Goal: Task Accomplishment & Management: Manage account settings

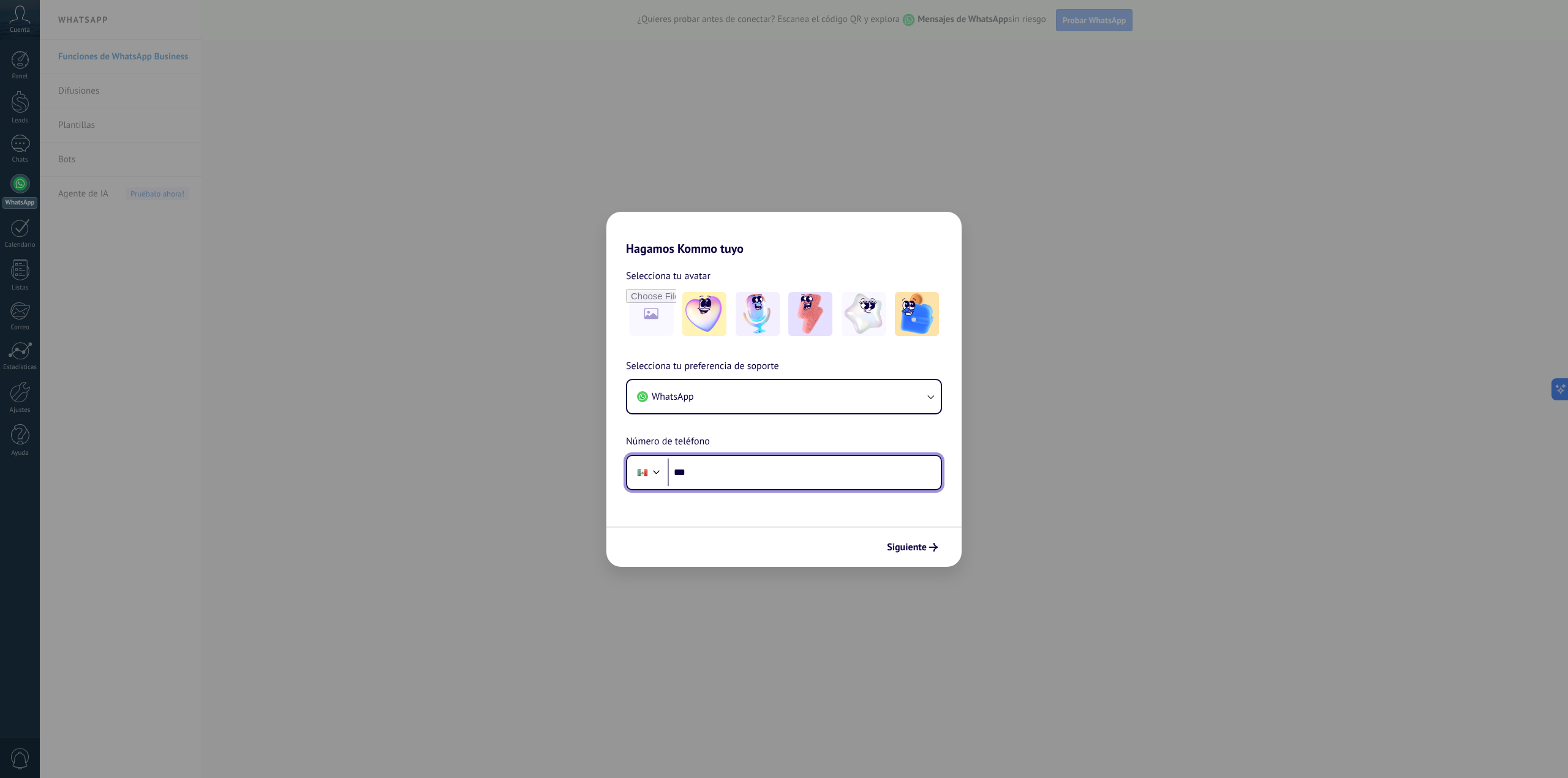
click at [729, 482] on input "***" at bounding box center [804, 473] width 273 height 28
click at [916, 550] on span "Siguiente" at bounding box center [907, 547] width 40 height 8
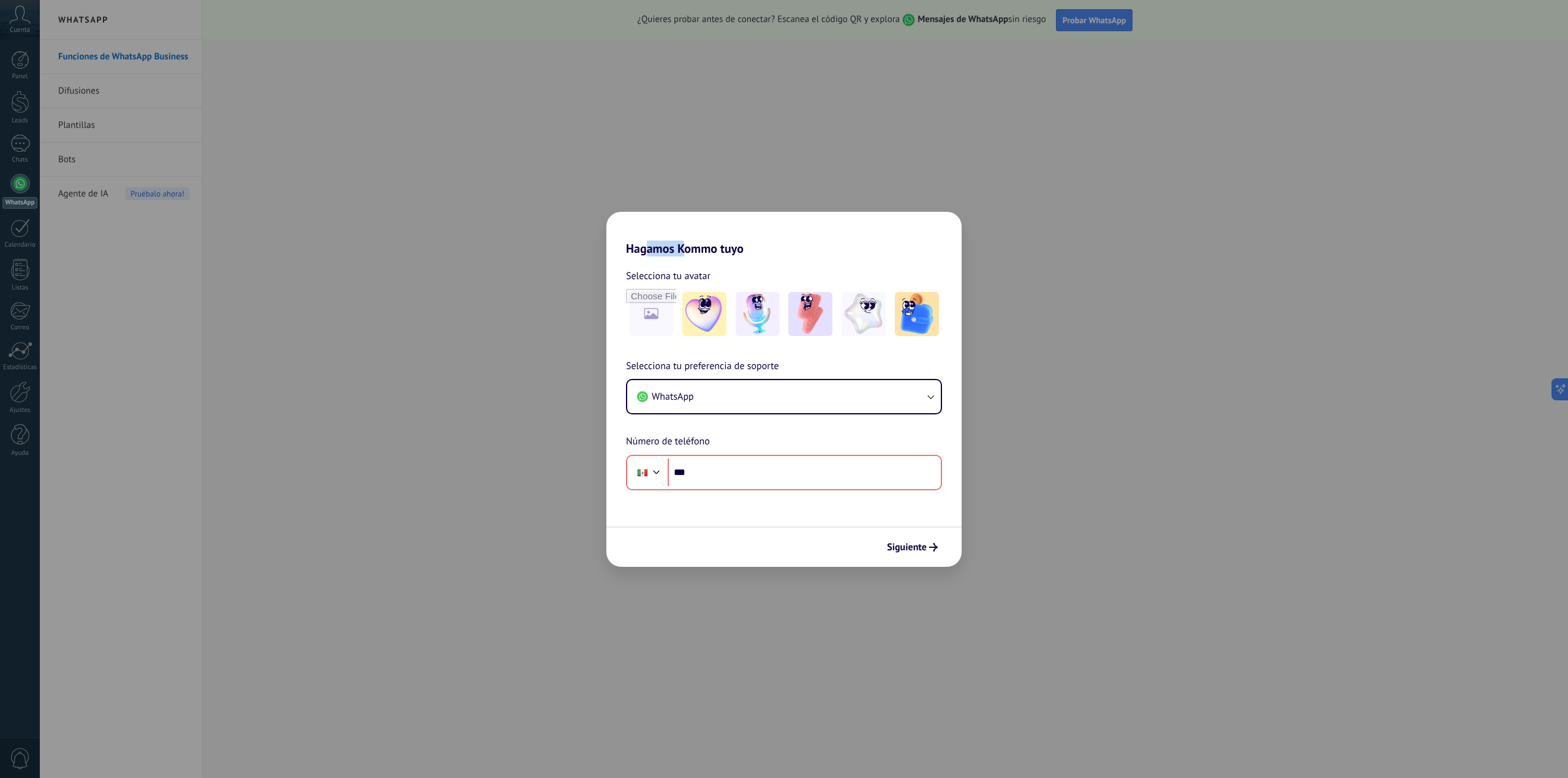
drag, startPoint x: 647, startPoint y: 253, endPoint x: 691, endPoint y: 253, distance: 44.0
click at [689, 253] on h2 "Hagamos Kommo tuyo" at bounding box center [783, 234] width 355 height 44
click at [724, 312] on img at bounding box center [704, 314] width 44 height 44
click at [775, 312] on img at bounding box center [757, 314] width 44 height 44
click at [828, 312] on img at bounding box center [810, 314] width 44 height 44
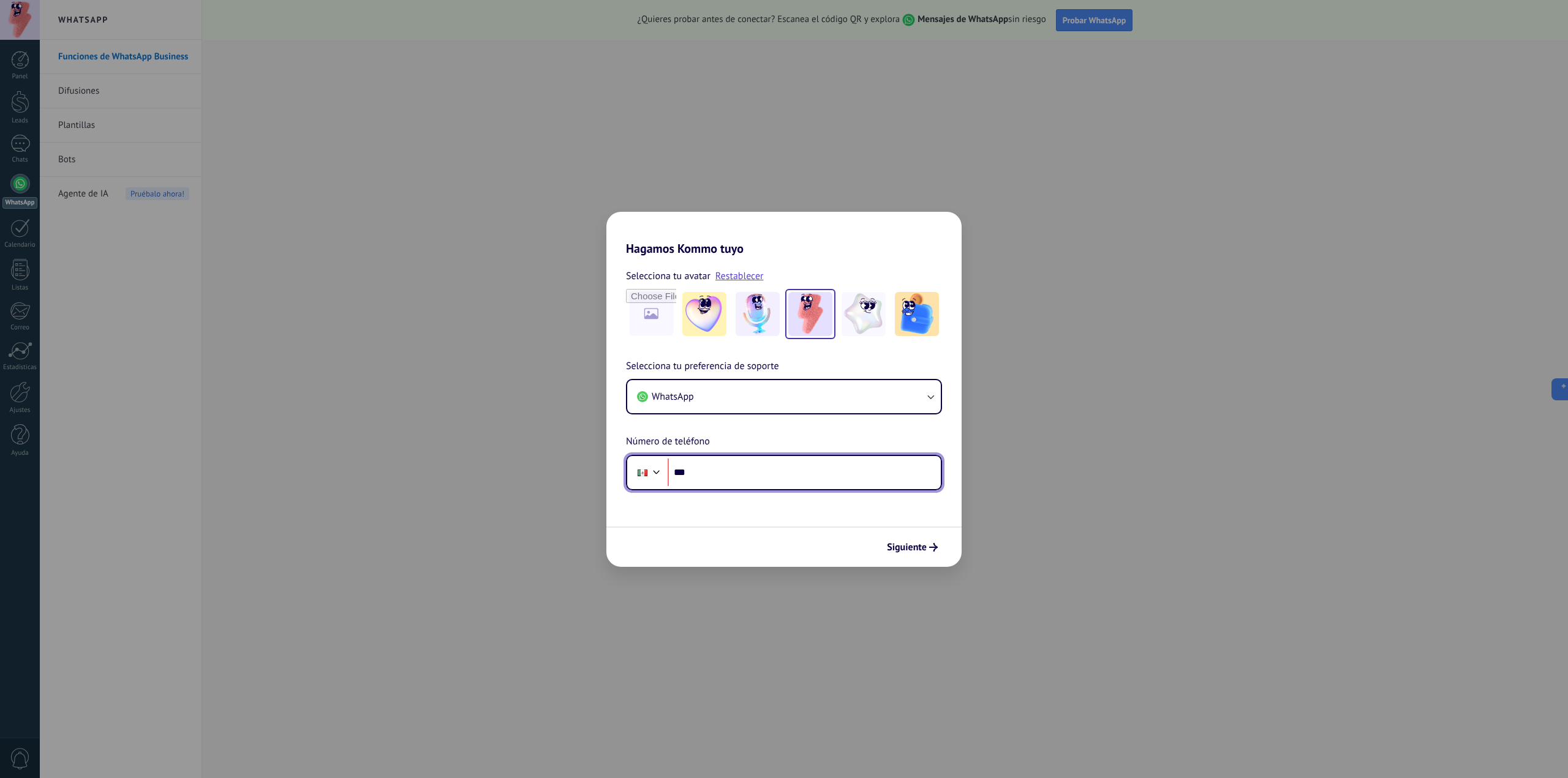
click at [717, 469] on input "***" at bounding box center [804, 473] width 273 height 28
type input "**********"
click at [792, 406] on button "WhatsApp" at bounding box center [784, 397] width 314 height 33
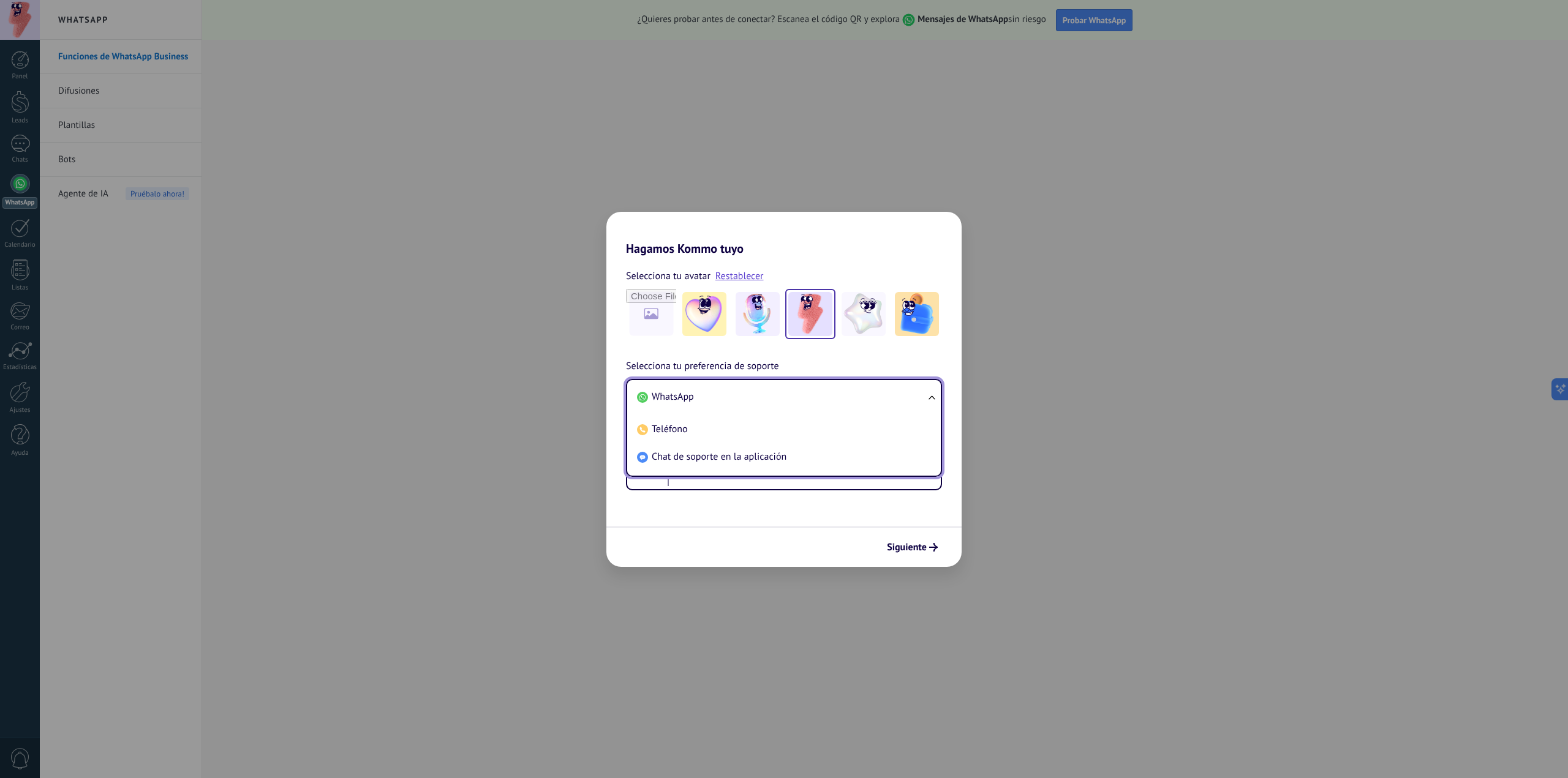
click at [804, 392] on li "WhatsApp" at bounding box center [781, 397] width 299 height 28
click at [815, 387] on button "WhatsApp" at bounding box center [784, 397] width 314 height 33
click at [693, 460] on span "Chat de soporte en la aplicación" at bounding box center [719, 456] width 135 height 12
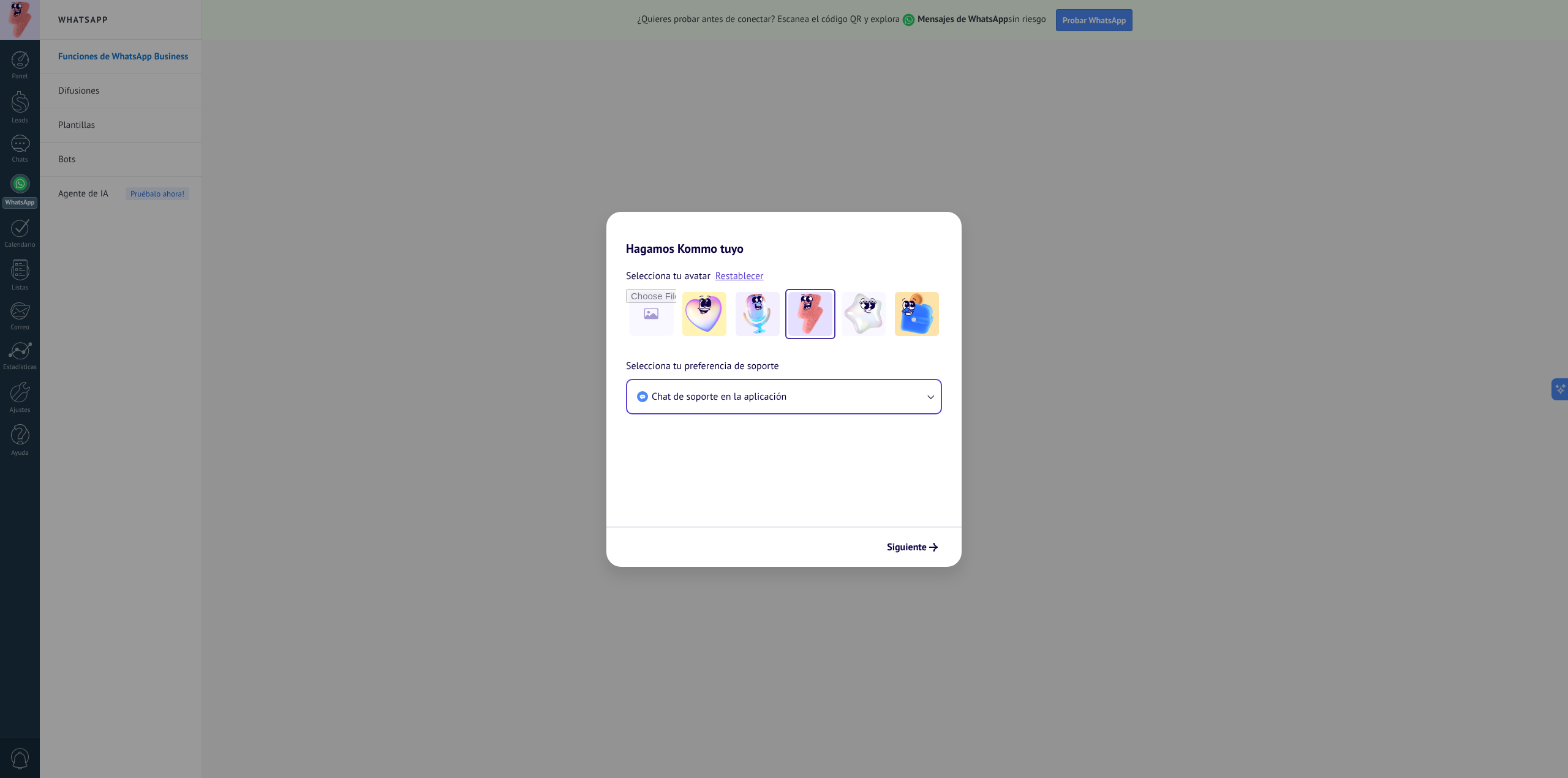
click at [859, 464] on form "Selecciona tu avatar Restablecer Selecciona tu preferencia de soporte Chat de s…" at bounding box center [783, 411] width 355 height 311
click at [916, 544] on span "Siguiente" at bounding box center [907, 547] width 40 height 8
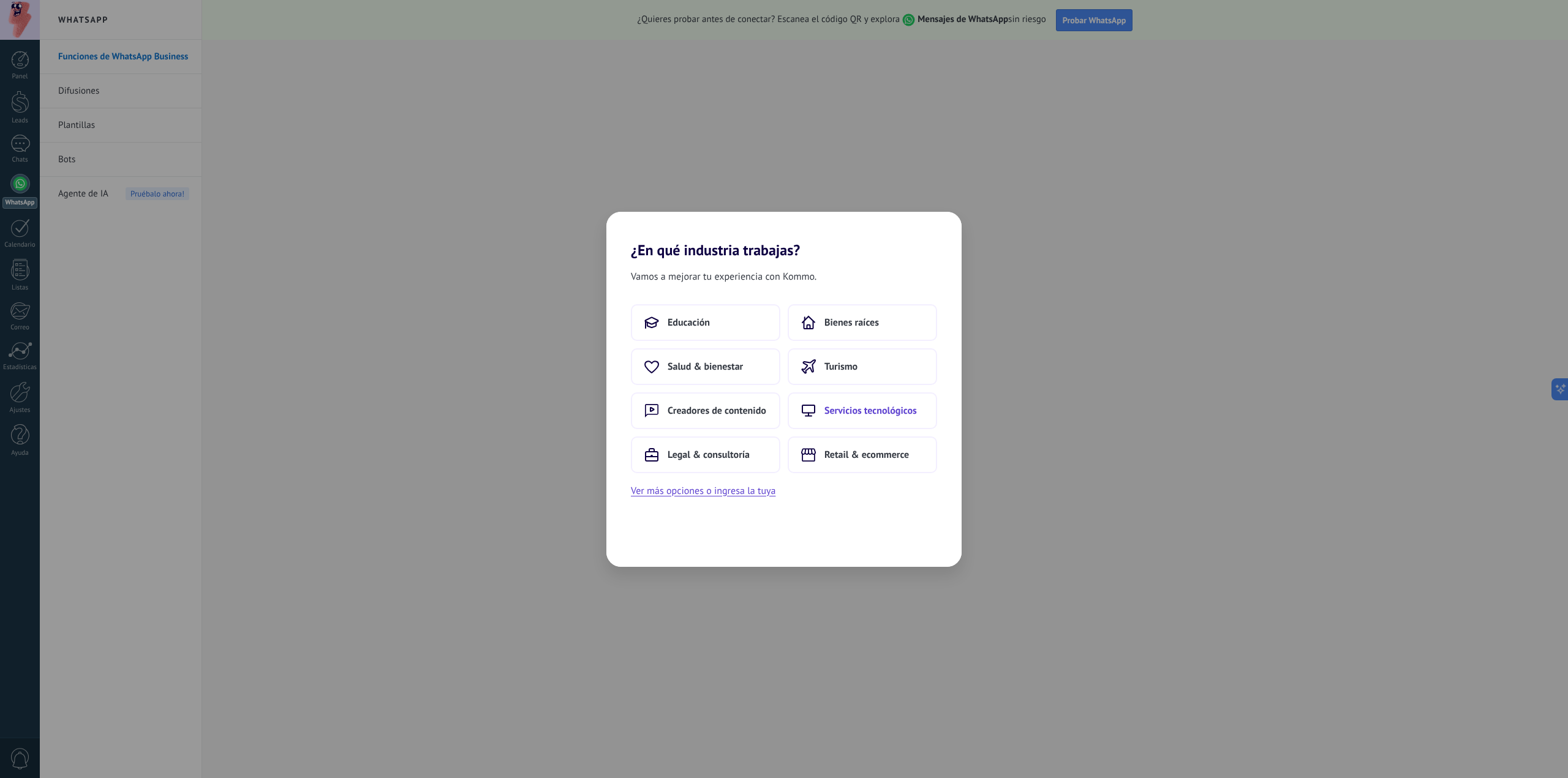
click at [875, 420] on button "Servicios tecnológicos" at bounding box center [863, 410] width 150 height 36
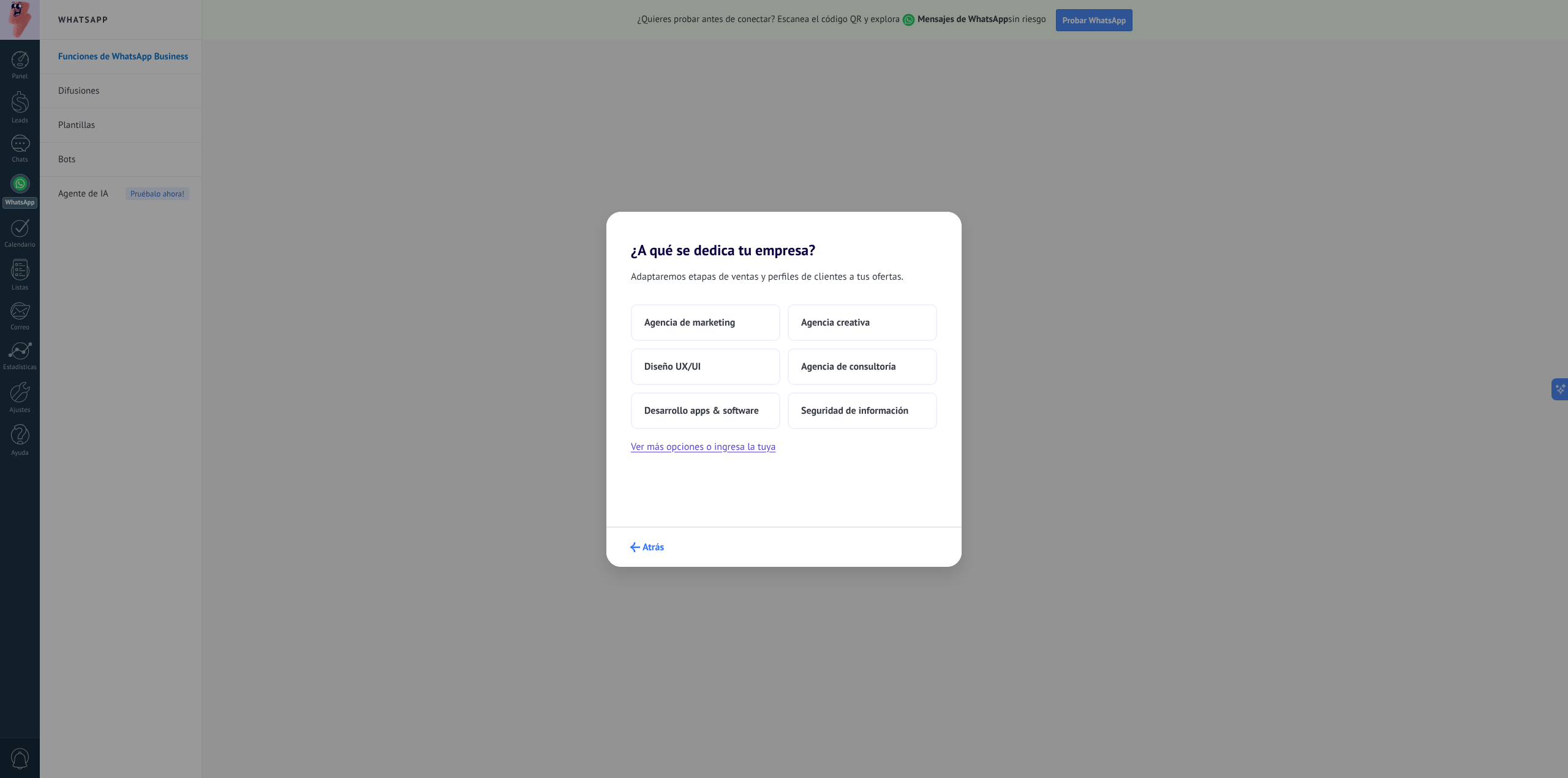
click at [646, 546] on span "Atrás" at bounding box center [653, 547] width 21 height 8
click at [717, 378] on button "Retail & ecommerce" at bounding box center [706, 367] width 150 height 36
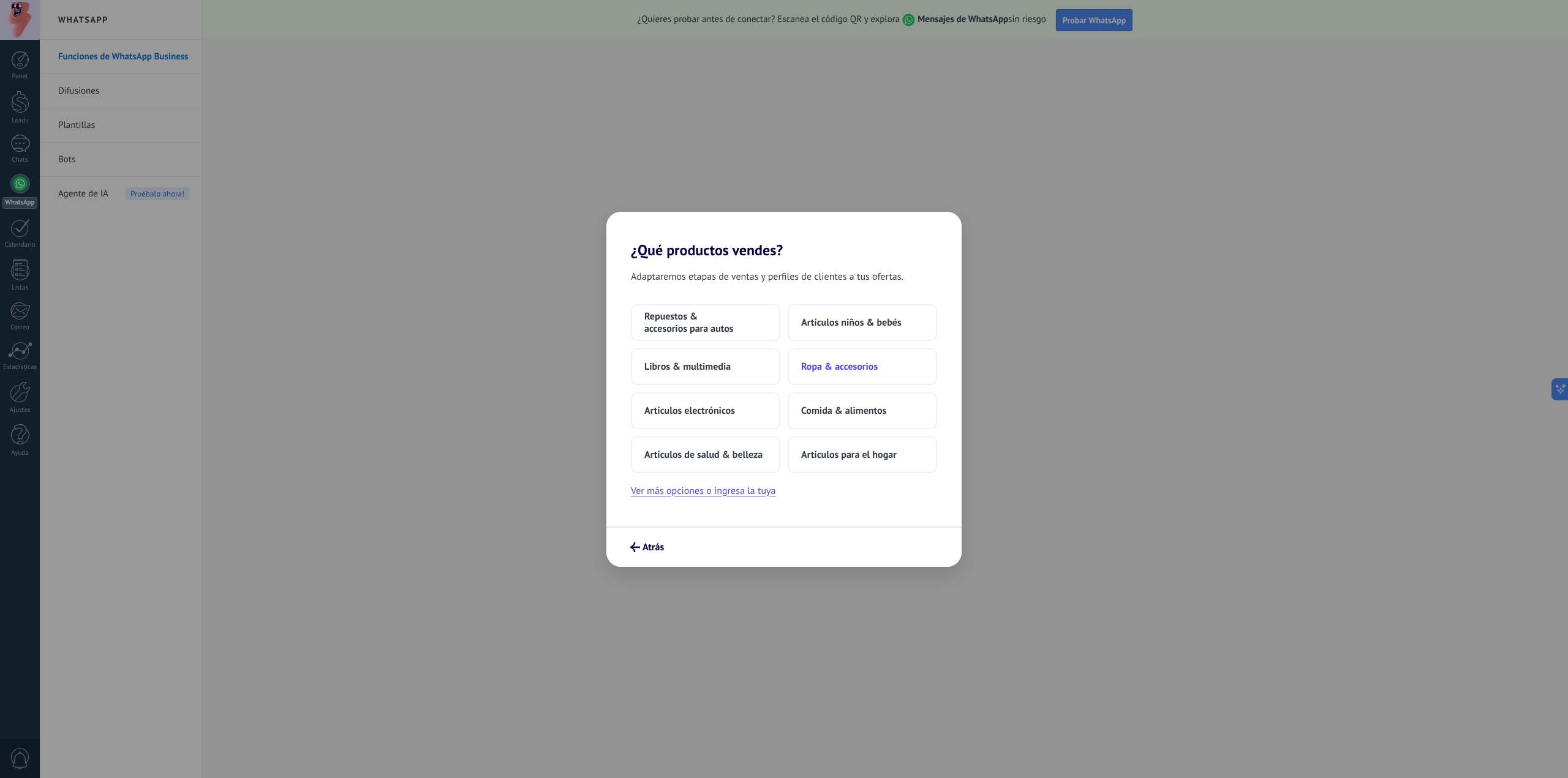
click at [870, 377] on button "Ropa & accesorios" at bounding box center [863, 367] width 150 height 36
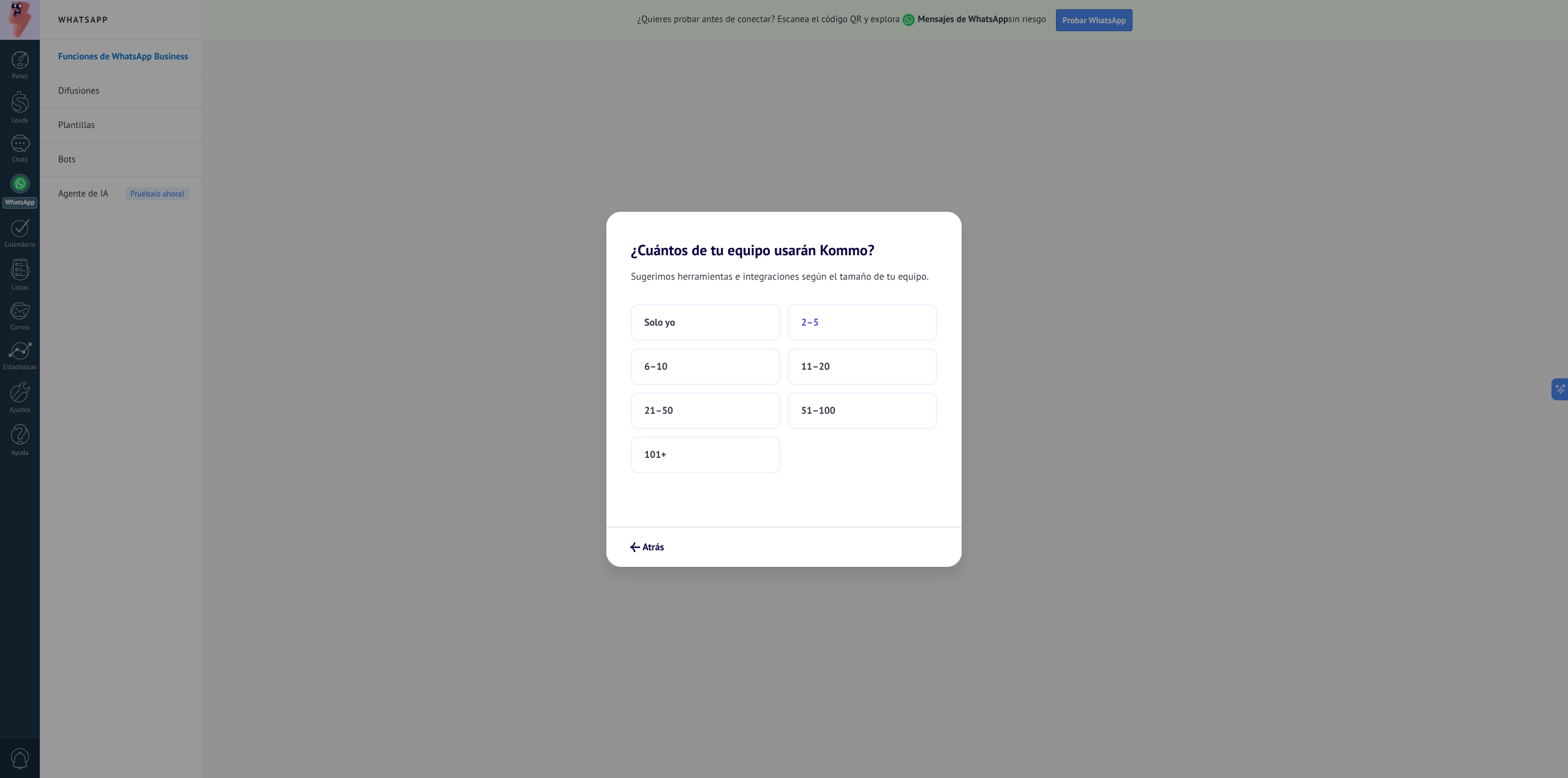
click at [836, 326] on button "2–5" at bounding box center [863, 322] width 150 height 36
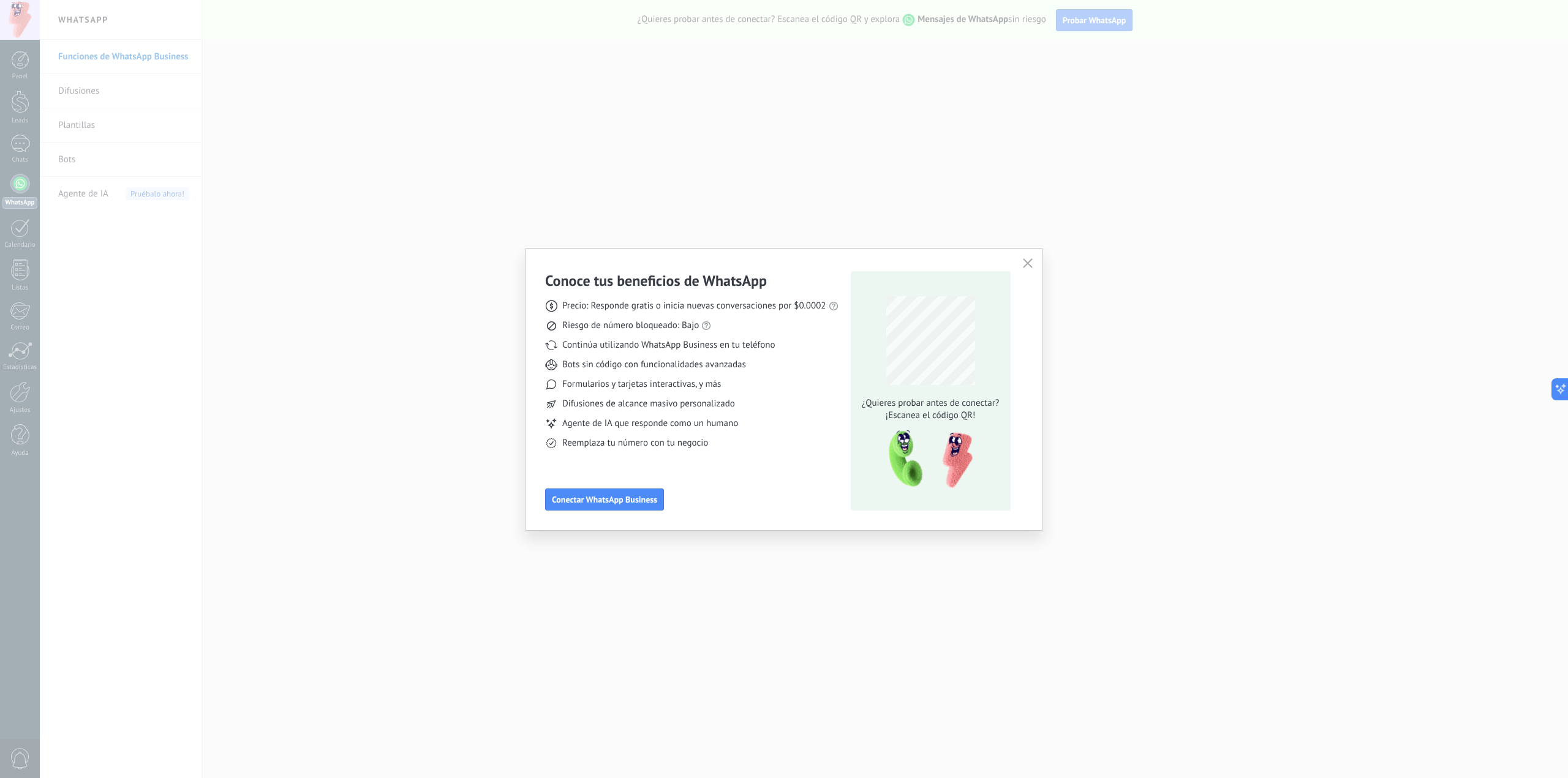
click at [1024, 264] on icon "button" at bounding box center [1027, 263] width 10 height 10
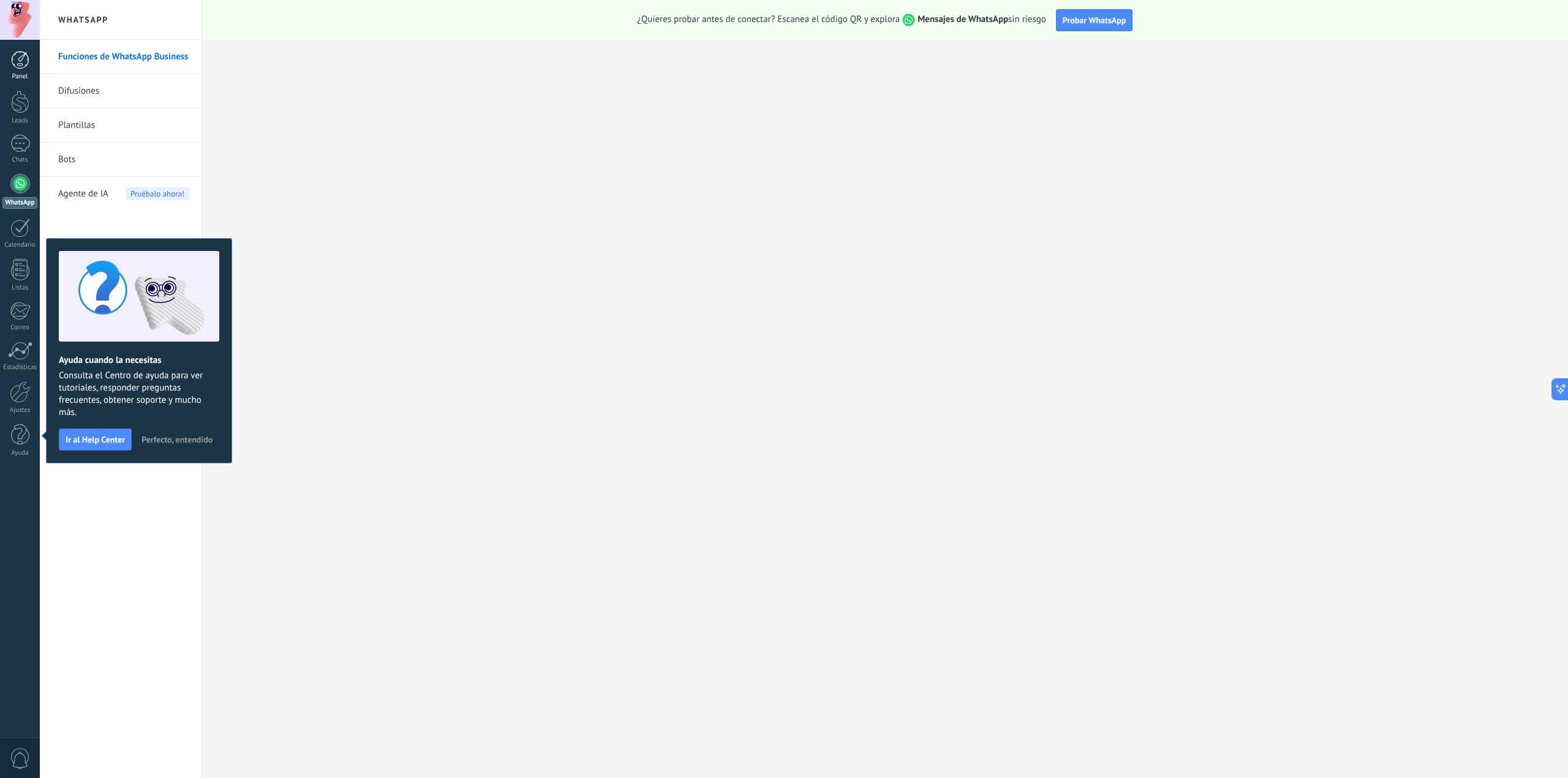
click at [26, 71] on link "Panel" at bounding box center [20, 65] width 40 height 30
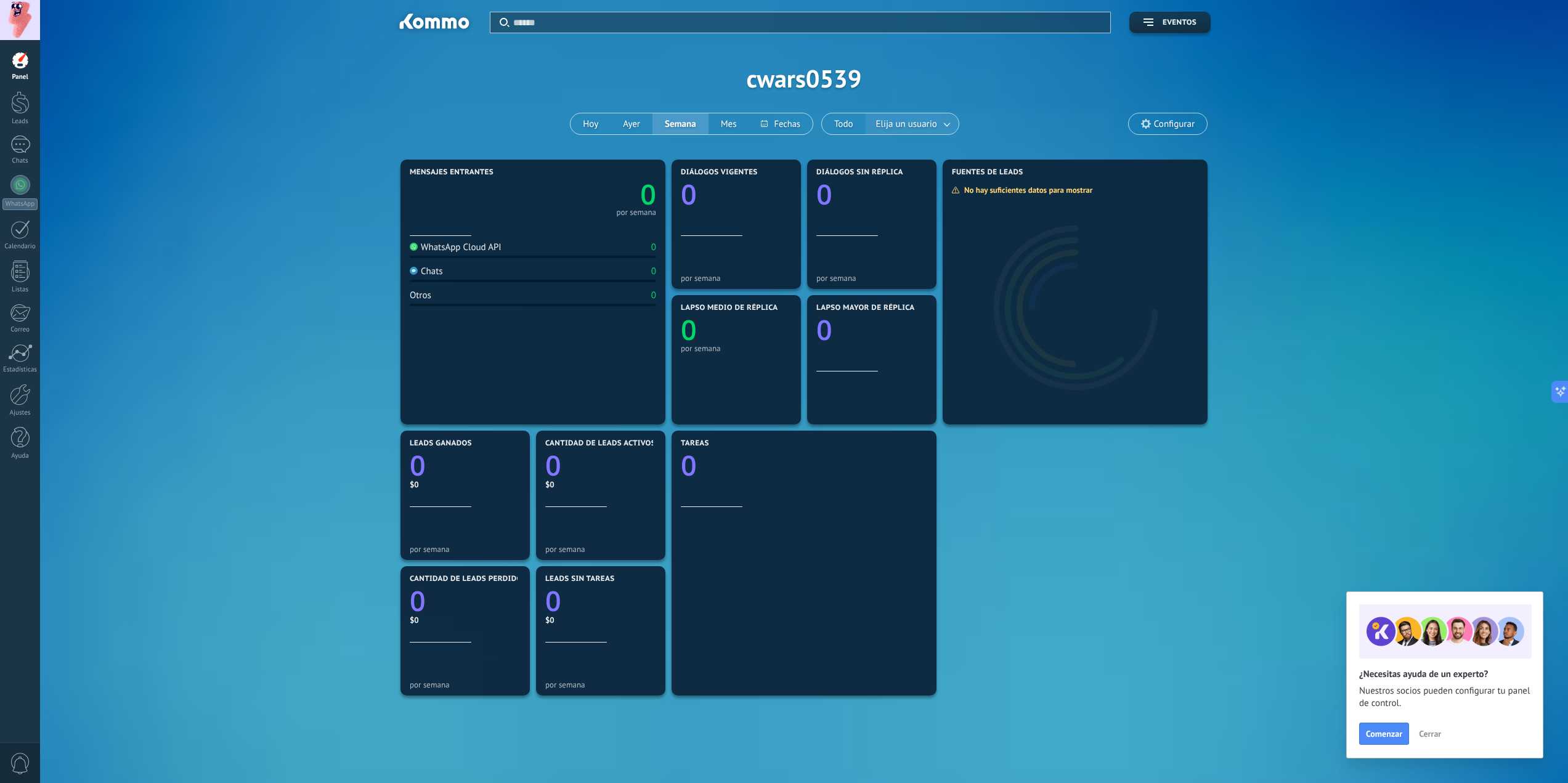
click at [884, 121] on span "Elija un usuario" at bounding box center [906, 124] width 66 height 17
click at [830, 128] on button "Todo" at bounding box center [844, 124] width 44 height 21
click at [21, 101] on div at bounding box center [20, 102] width 19 height 23
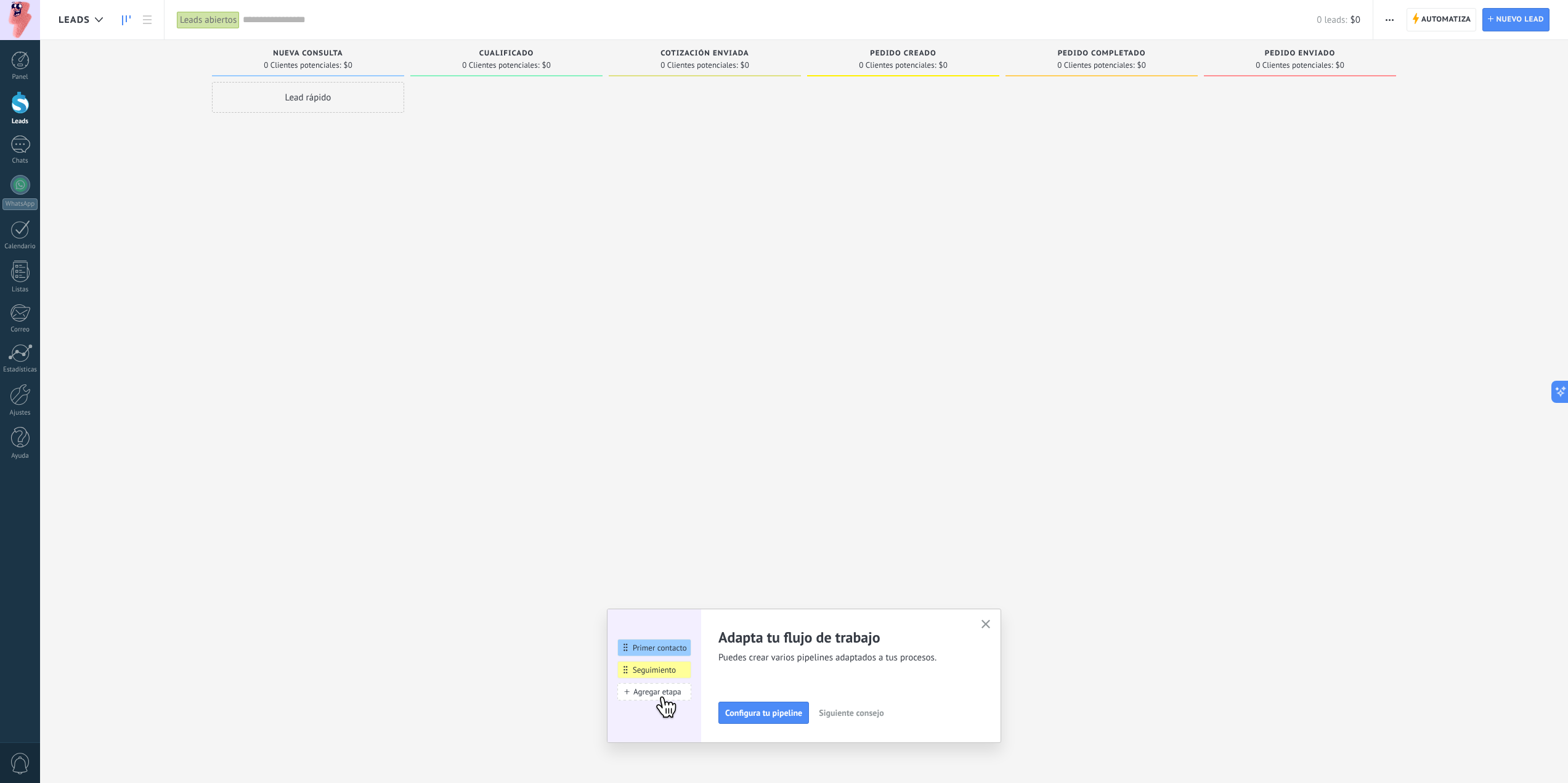
click at [697, 55] on span "Cotización enviada" at bounding box center [705, 53] width 89 height 8
click at [1419, 17] on span "Automatiza Automatiza" at bounding box center [1441, 19] width 70 height 23
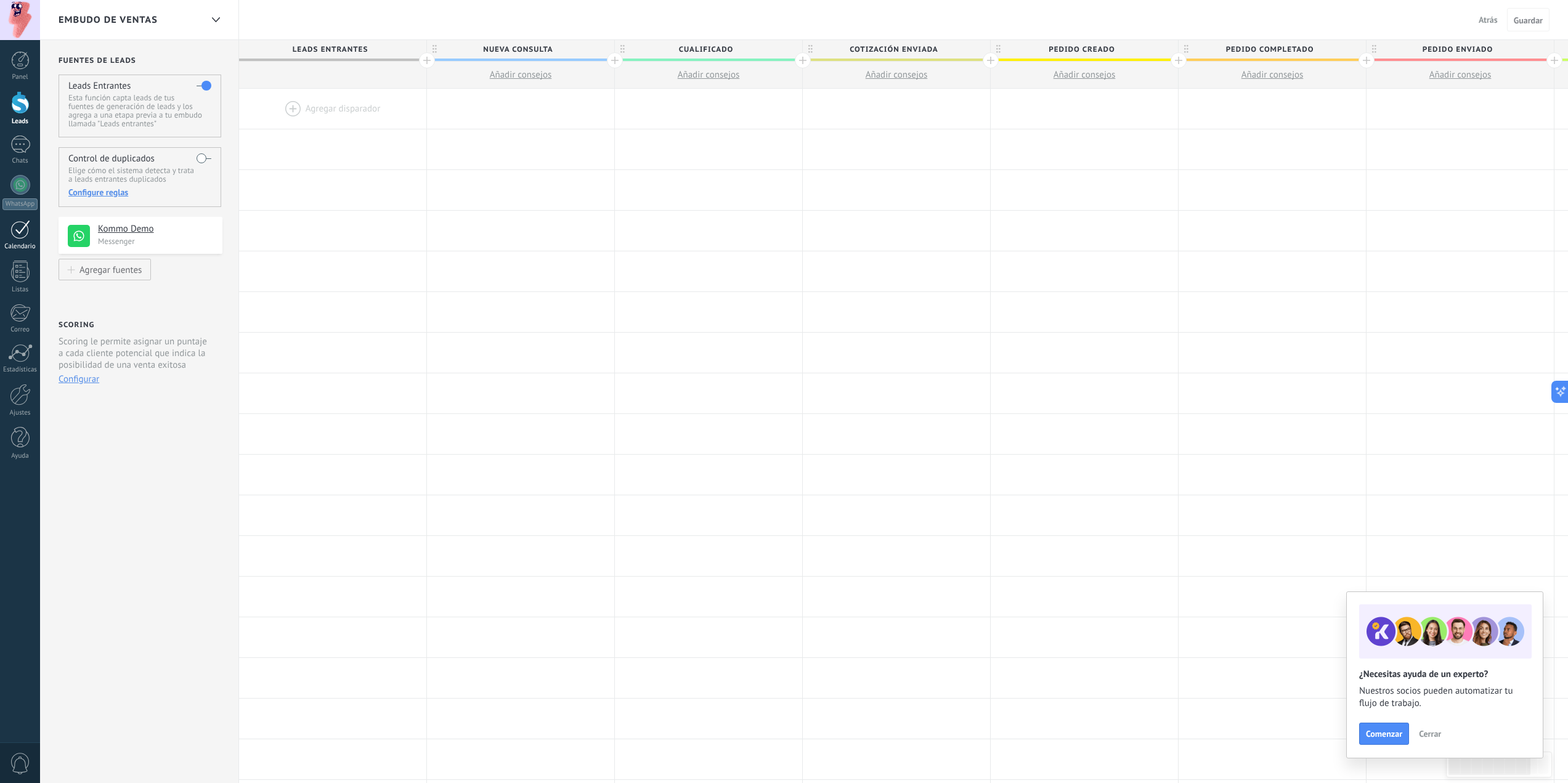
click at [15, 238] on div at bounding box center [20, 230] width 20 height 19
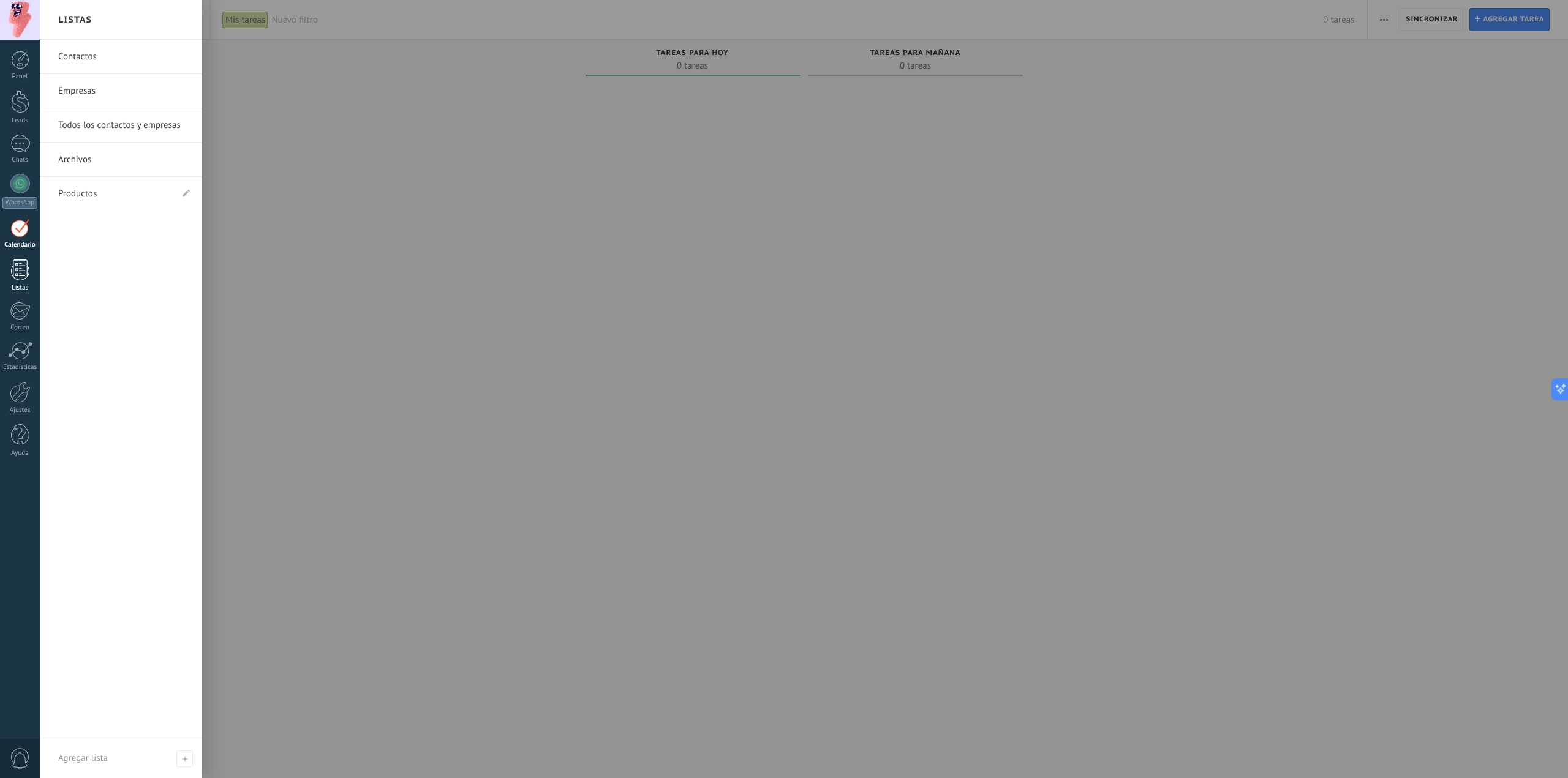
click at [20, 276] on div at bounding box center [20, 269] width 19 height 21
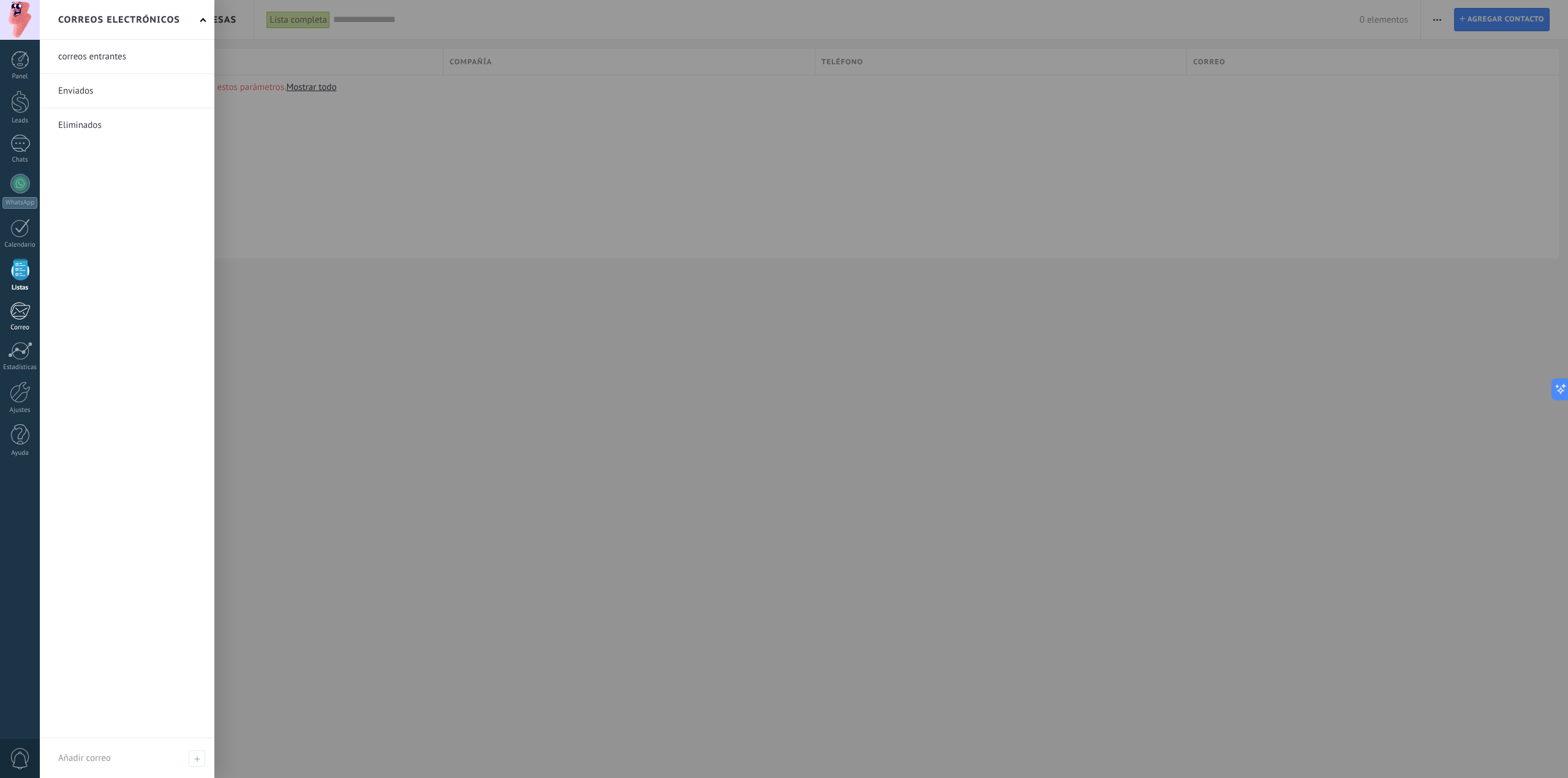
click at [17, 312] on div at bounding box center [20, 311] width 20 height 19
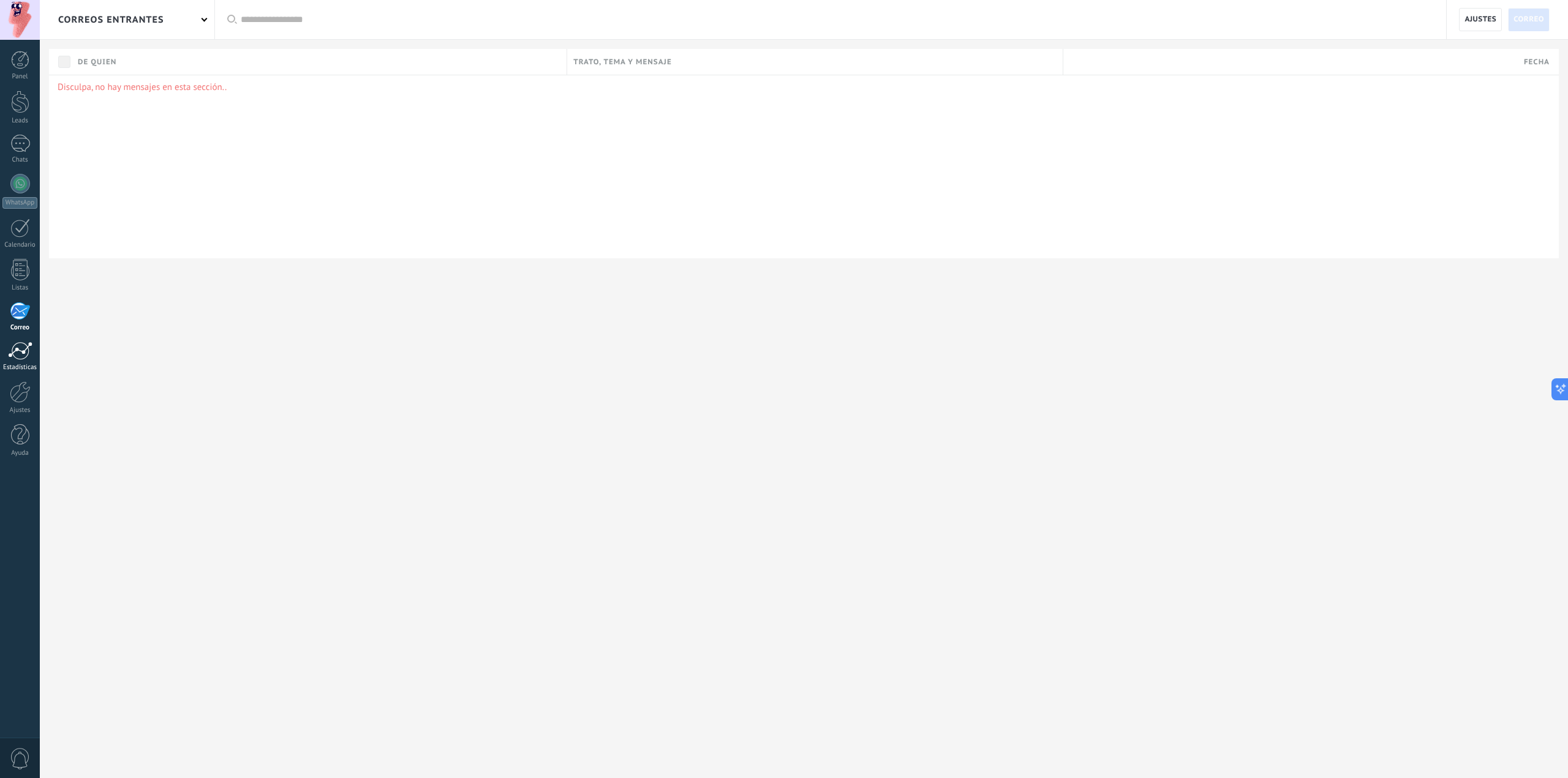
click at [17, 352] on div at bounding box center [20, 351] width 24 height 19
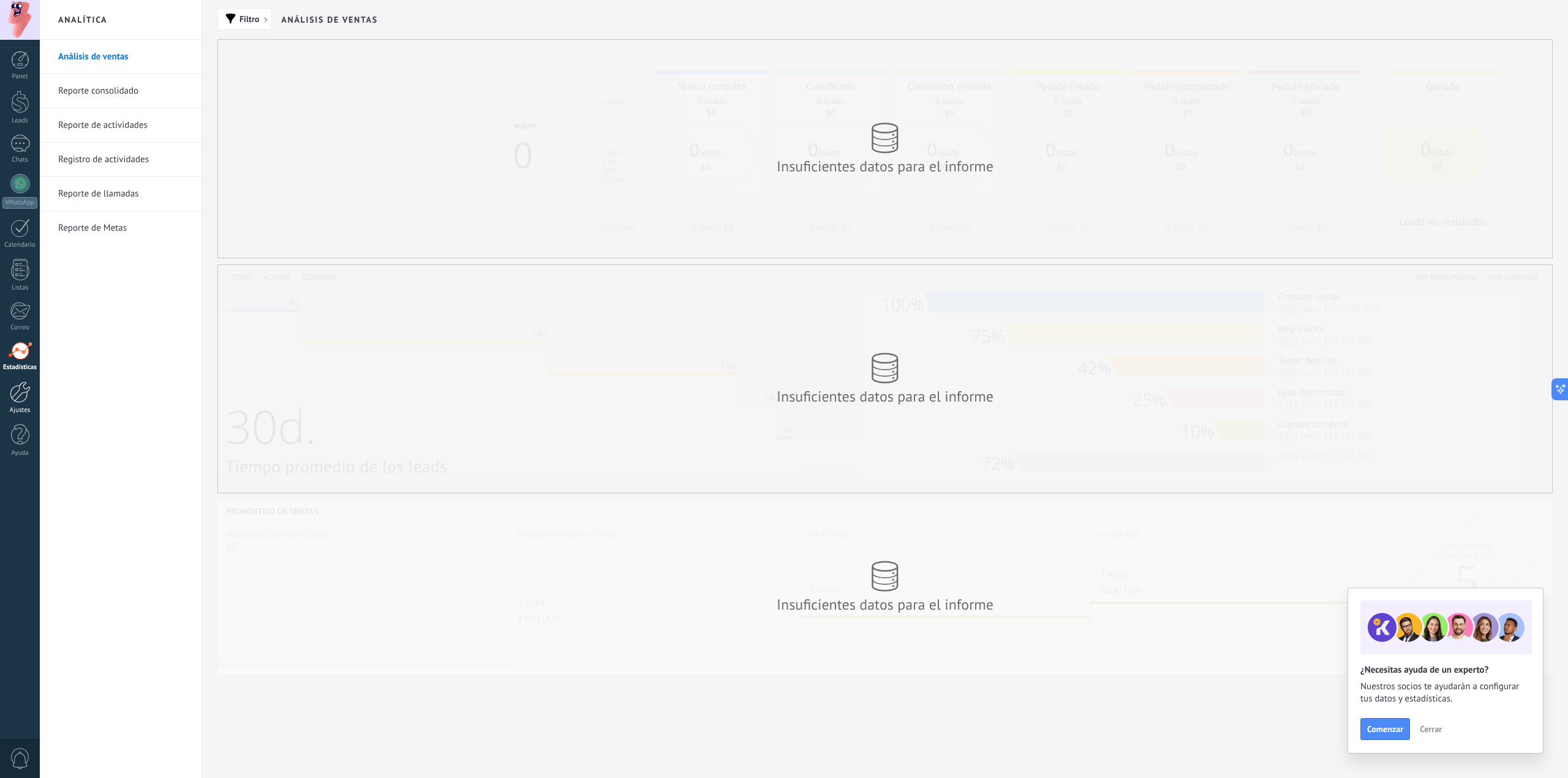
click at [15, 390] on div at bounding box center [20, 392] width 21 height 21
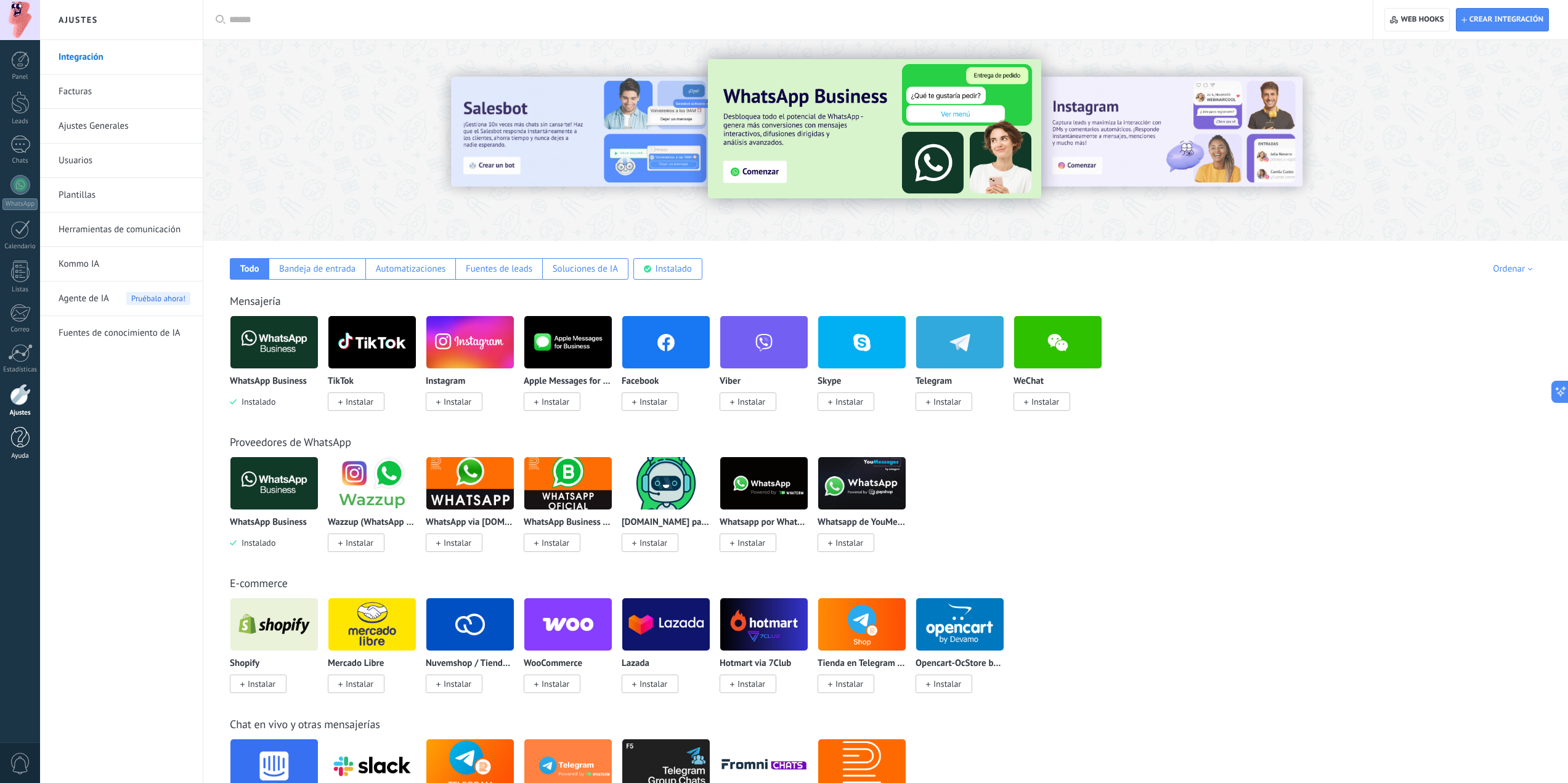
click at [14, 449] on link "Ayuda" at bounding box center [20, 444] width 40 height 33
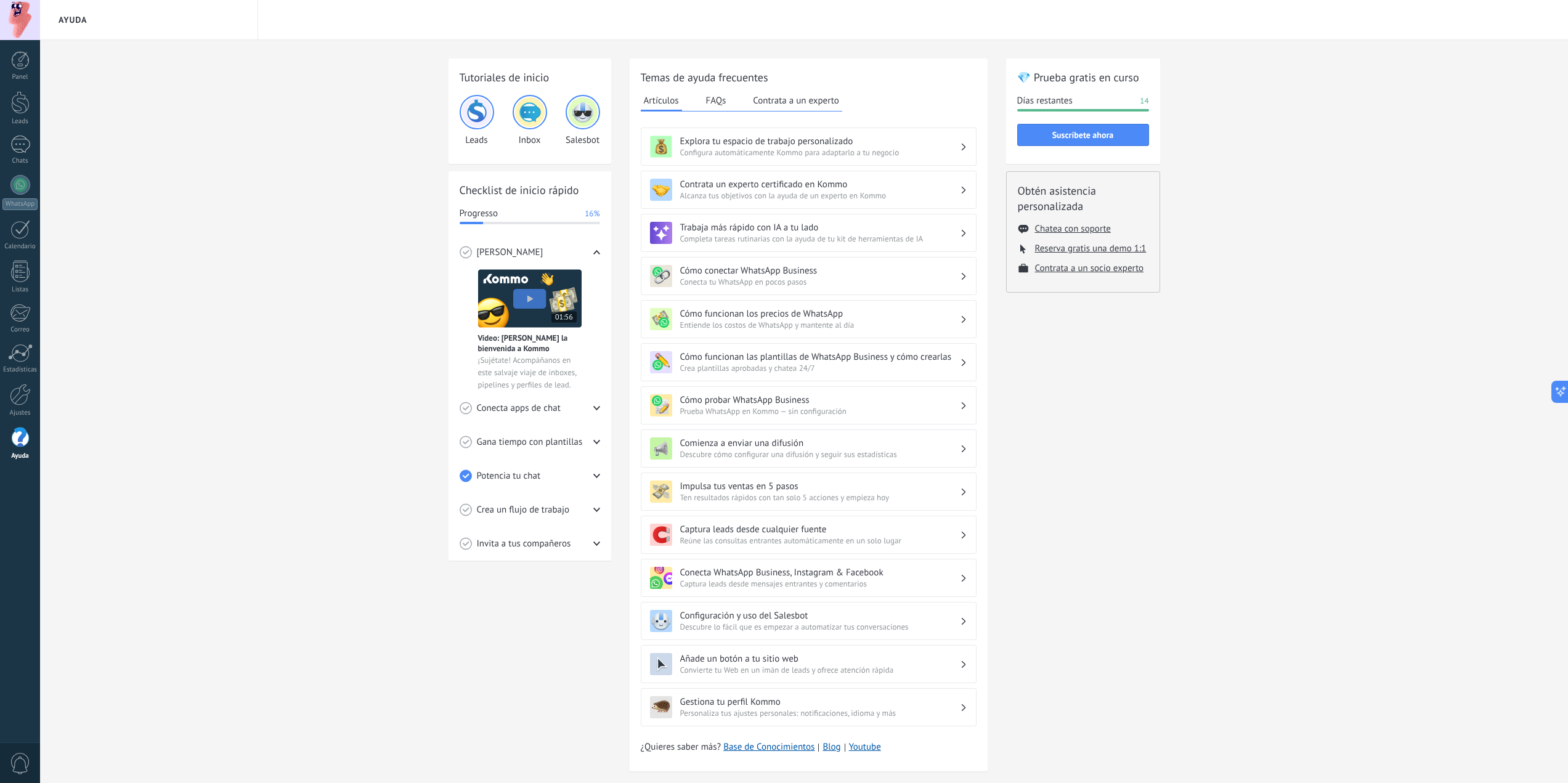
scroll to position [22, 0]
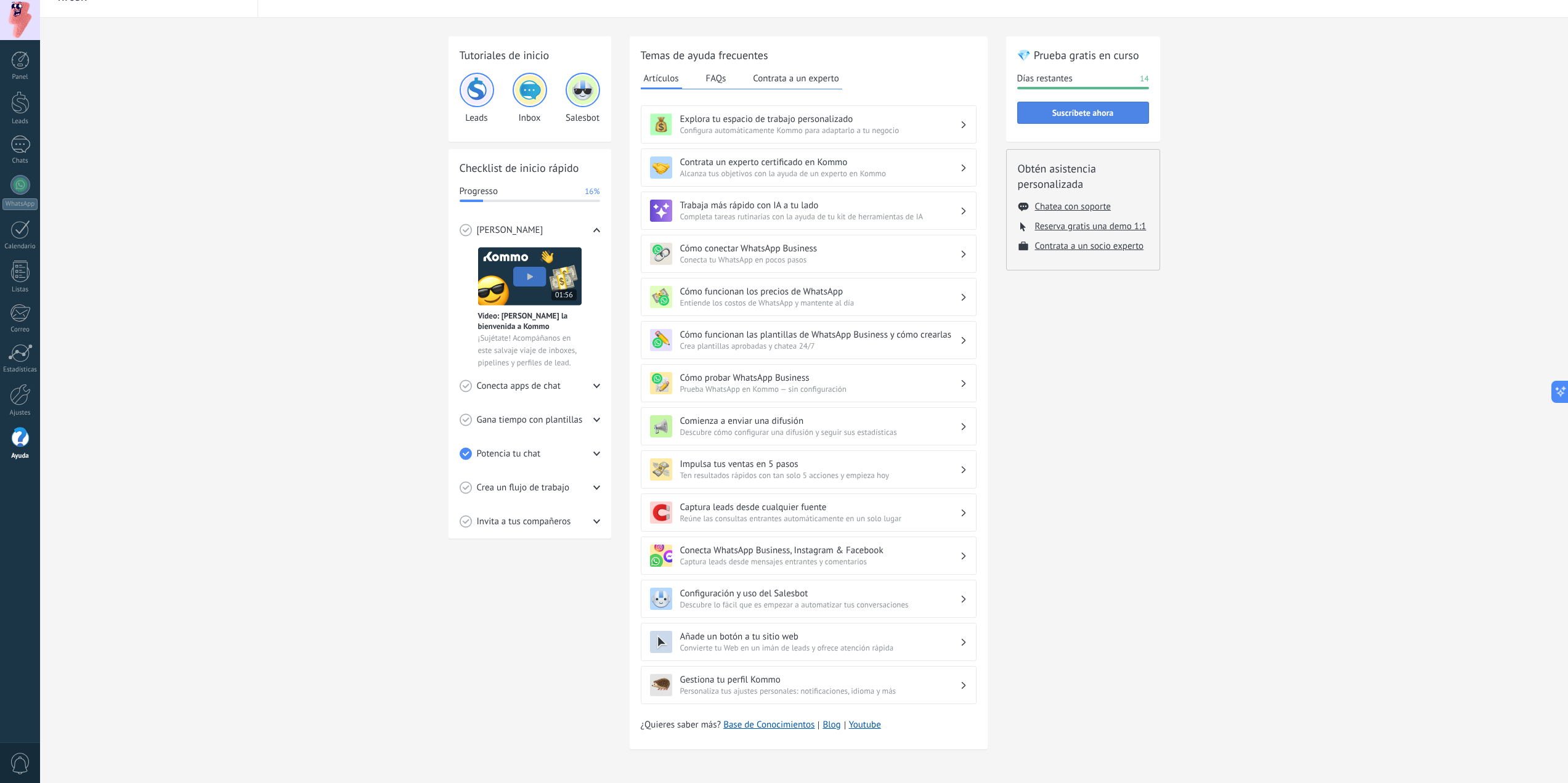
click at [1029, 109] on span "Suscríbete ahora" at bounding box center [1083, 112] width 118 height 8
